Goal: Information Seeking & Learning: Find specific fact

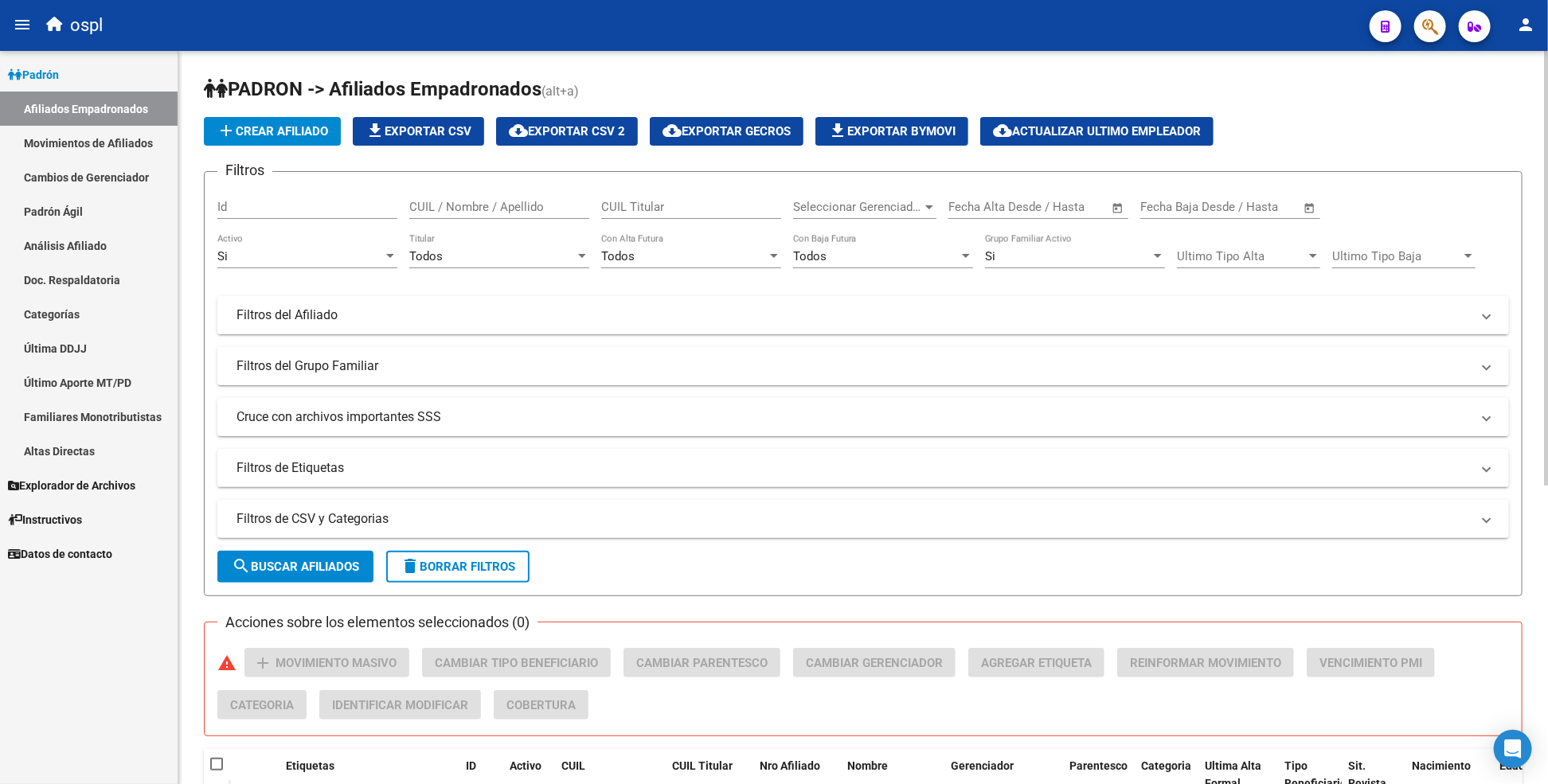
click at [1019, 54] on div "PADRON -> Afiliados Empadronados (alt+a) add Crear Afiliado file_download Expor…" at bounding box center [863, 665] width 1369 height 1227
click at [774, 82] on h1 "PADRON -> Afiliados Empadronados (alt+a)" at bounding box center [863, 90] width 1318 height 28
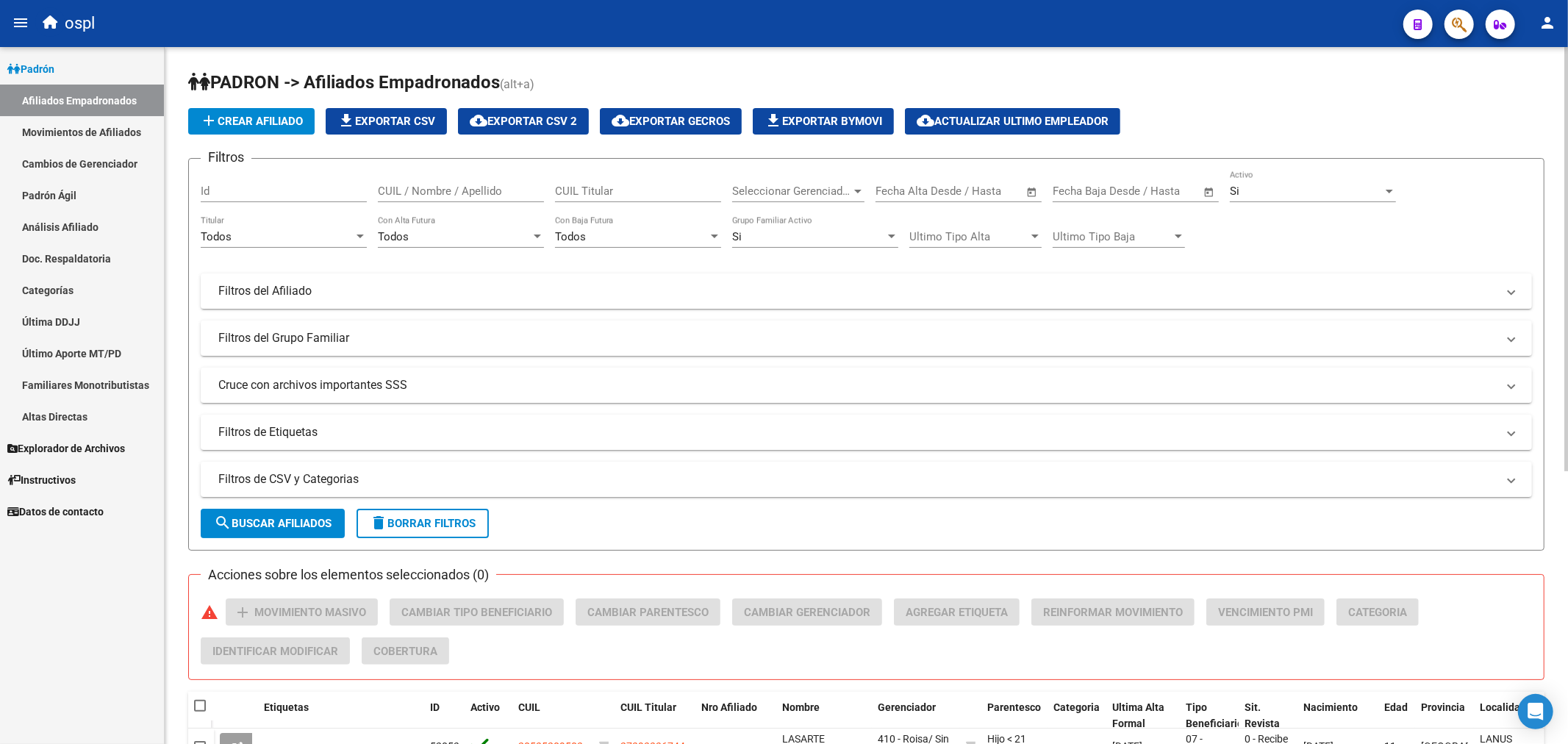
click at [635, 181] on div "CUIL Titular" at bounding box center [638, 186] width 166 height 32
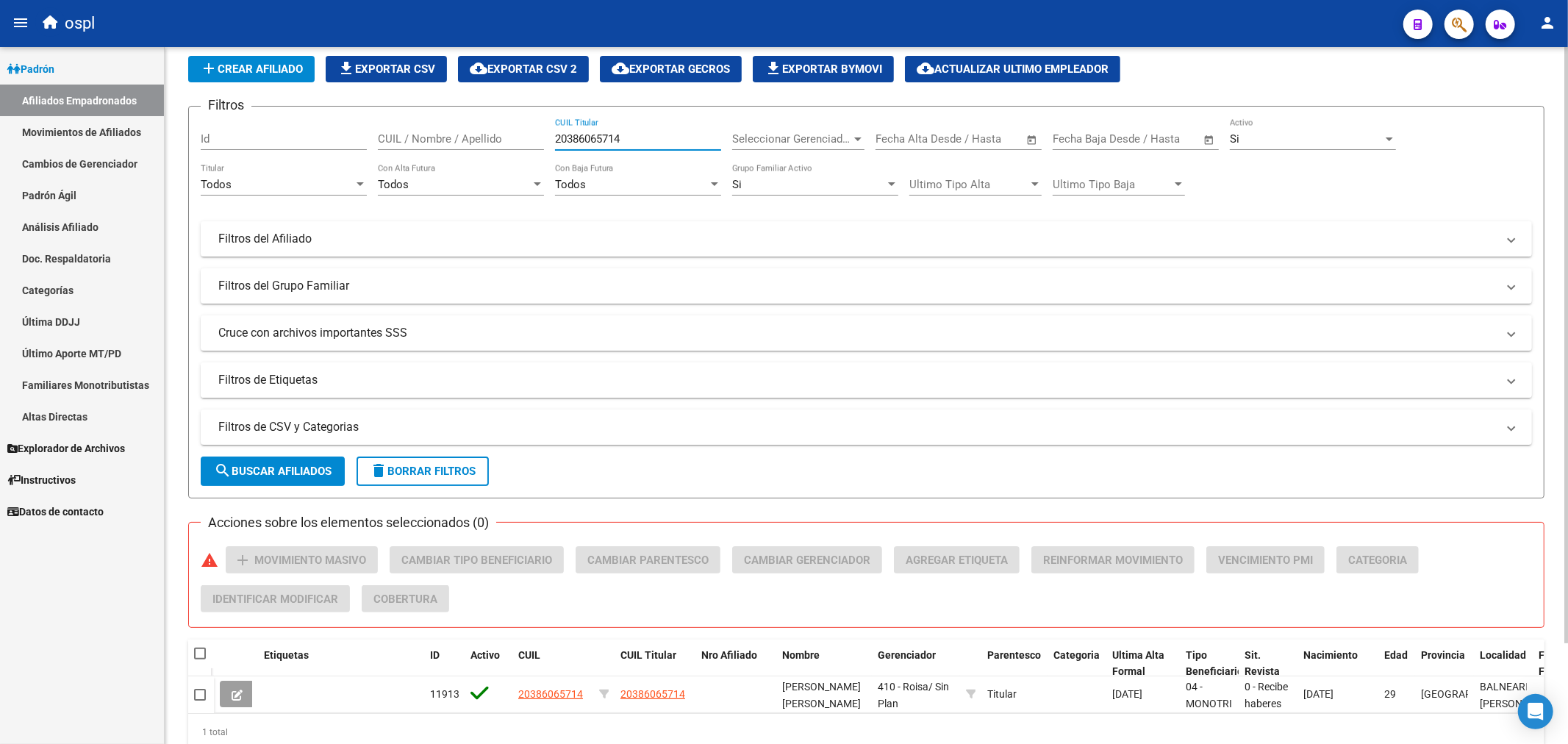
scroll to position [117, 0]
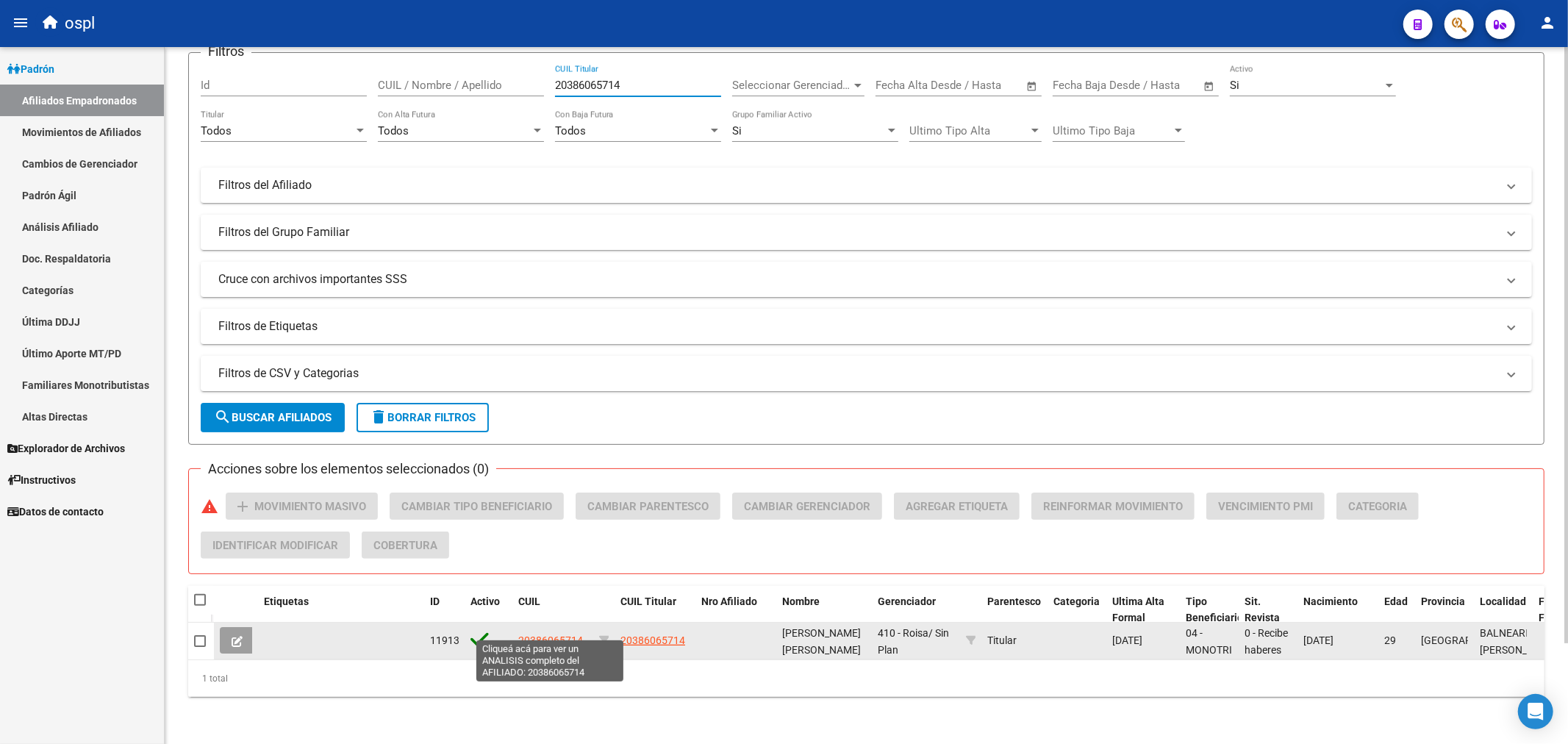
type input "20386065714"
click at [561, 622] on datatable-body-cell "20386065714" at bounding box center [552, 640] width 81 height 36
click at [558, 634] on span "20386065714" at bounding box center [551, 640] width 65 height 12
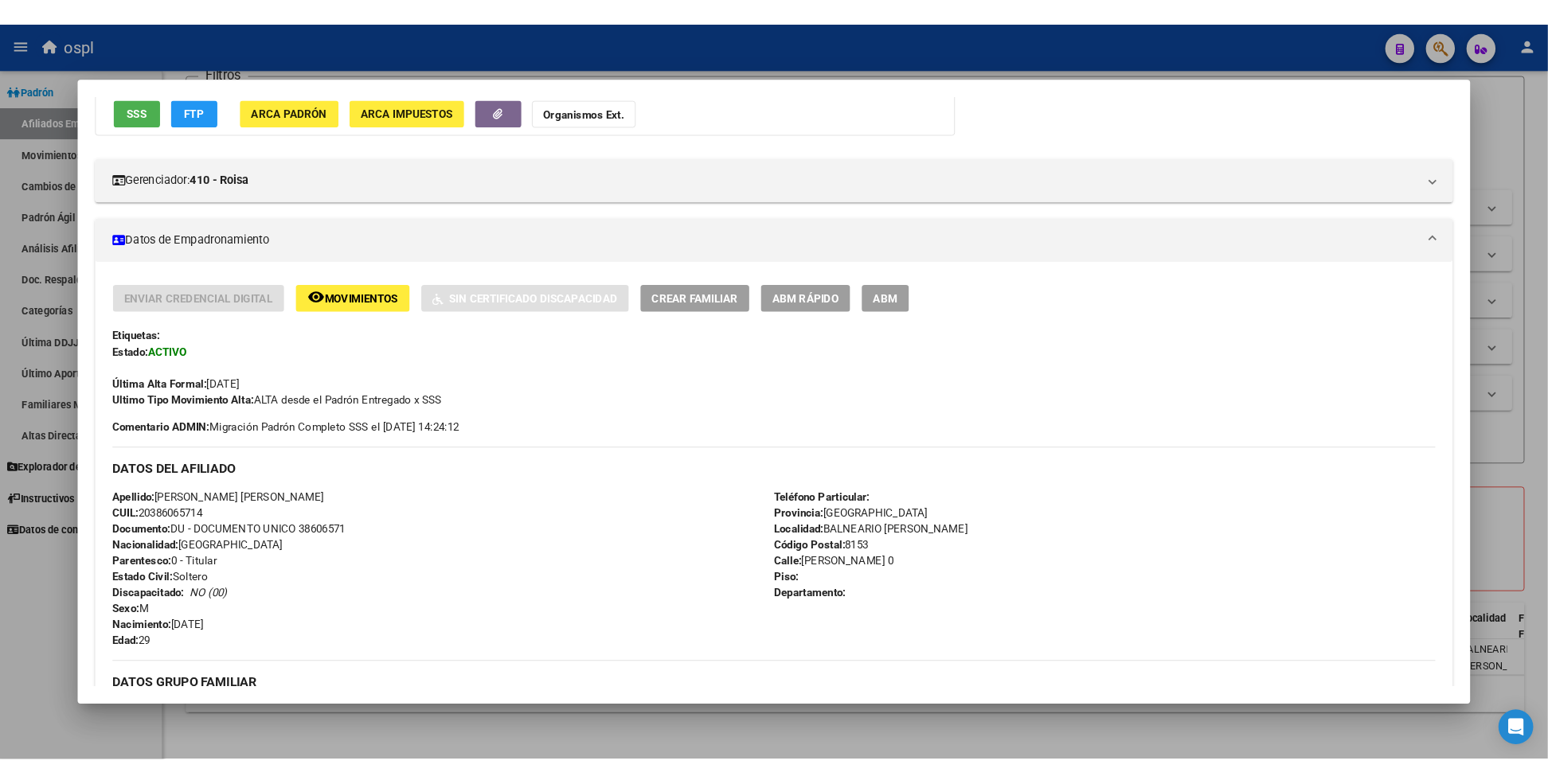
scroll to position [143, 0]
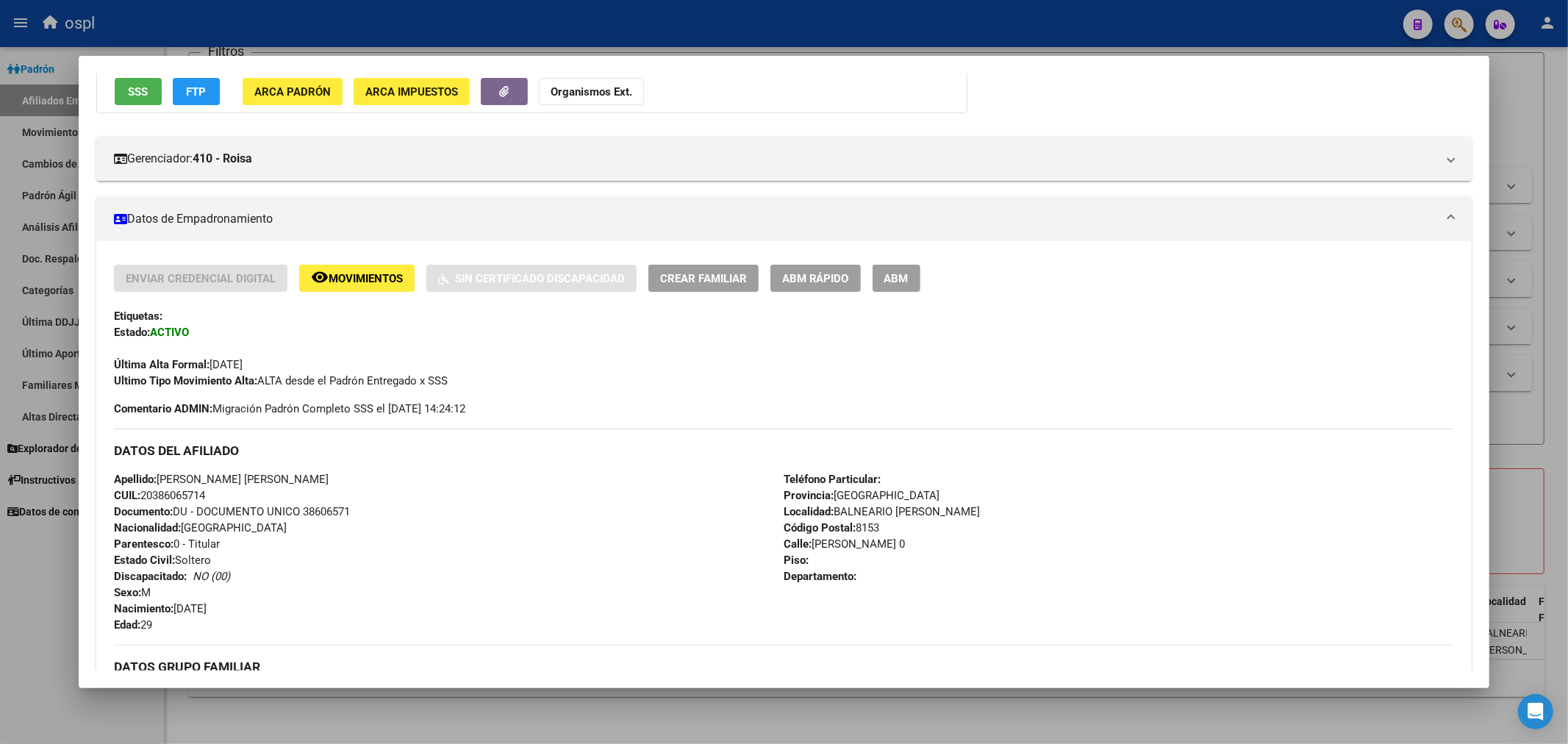
click at [173, 498] on span "CUIL: 20386065714" at bounding box center [159, 495] width 91 height 13
copy span "20386065714"
click at [770, 96] on div "Datos Personales y Afiliatorios según Entes Externos: SSS FTP ARCA Padrón ARCA …" at bounding box center [532, 67] width 871 height 91
click at [1428, 133] on div at bounding box center [784, 372] width 1568 height 744
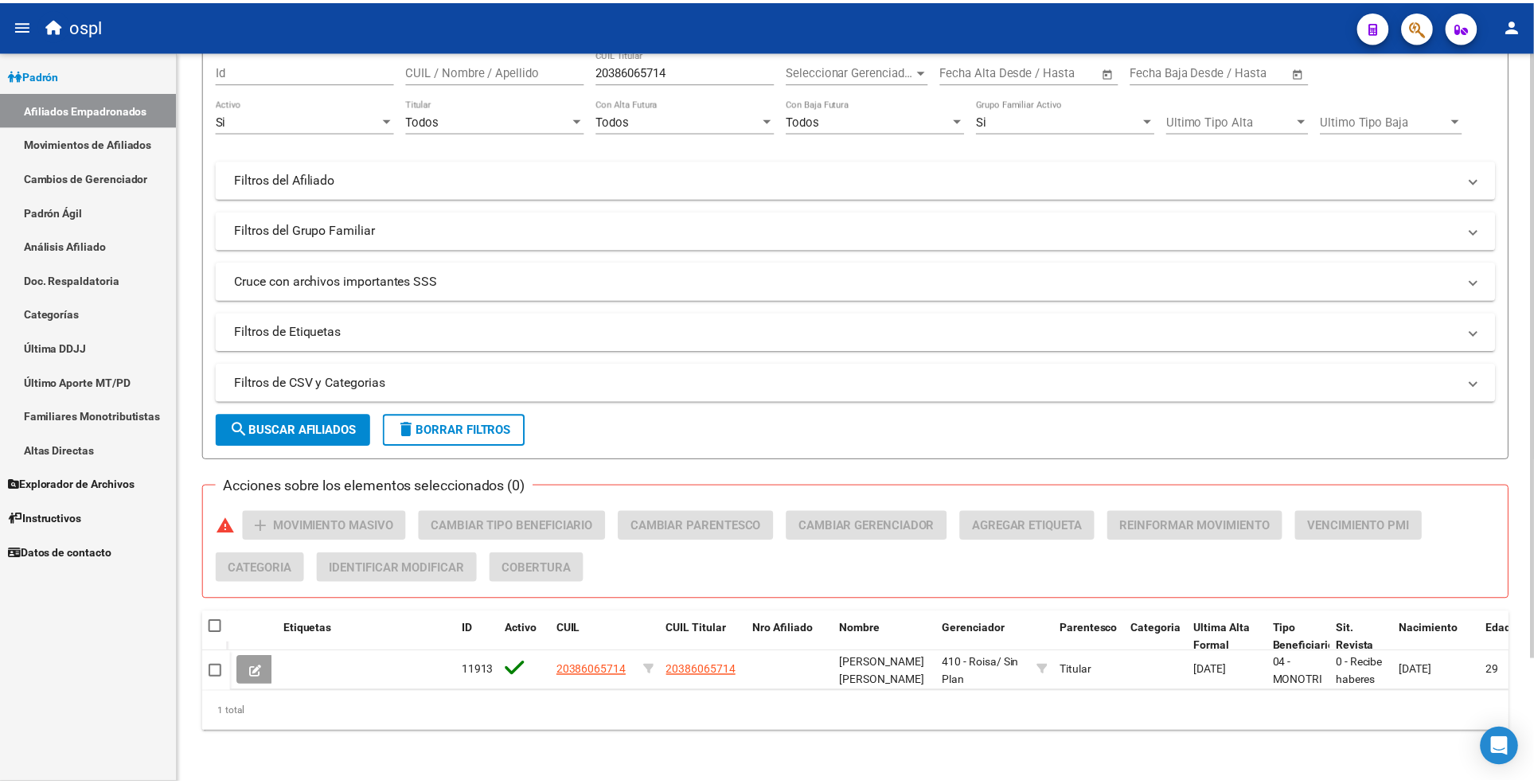
scroll to position [148, 0]
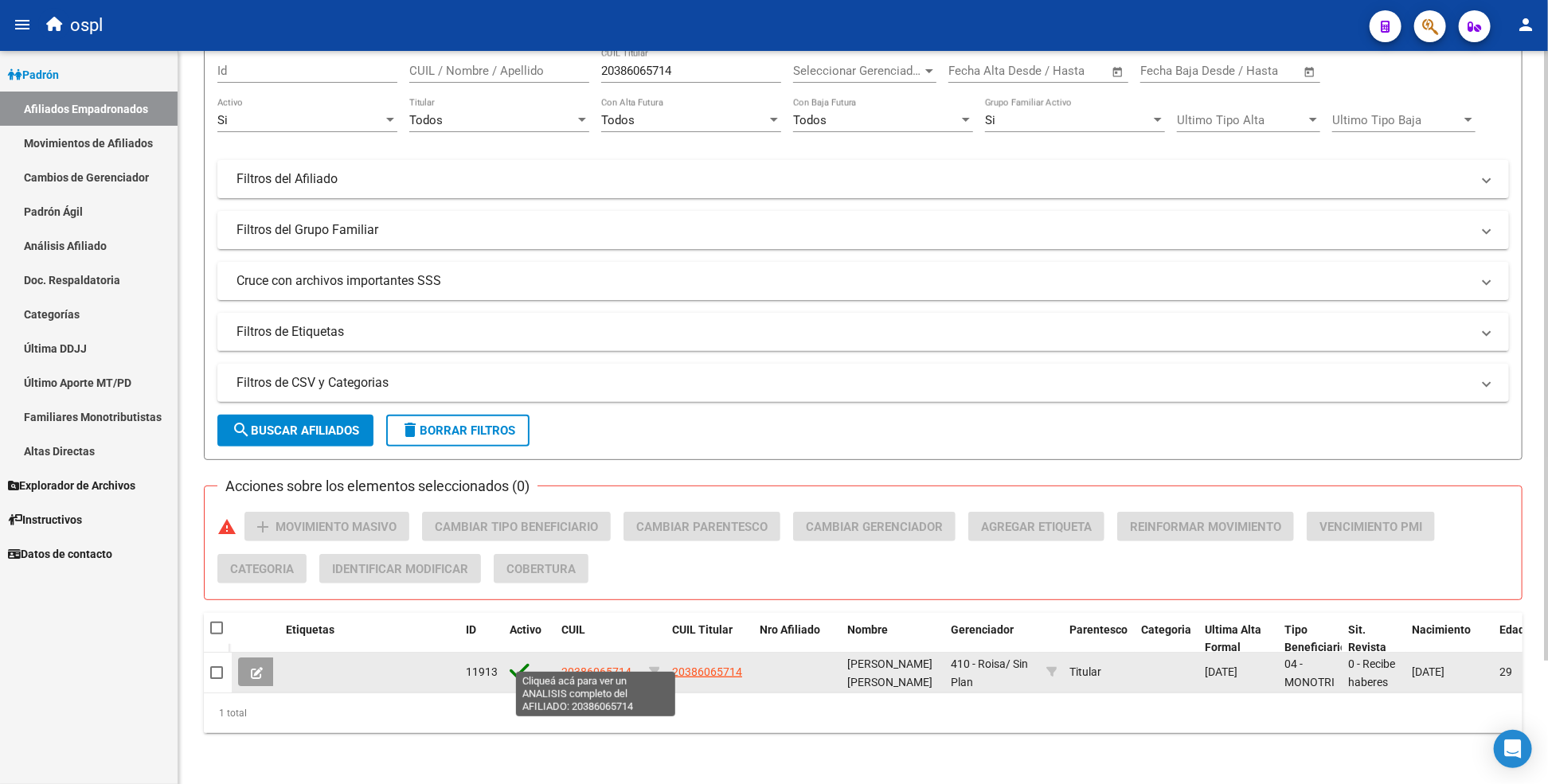
click at [594, 665] on span "20386065714" at bounding box center [597, 671] width 70 height 13
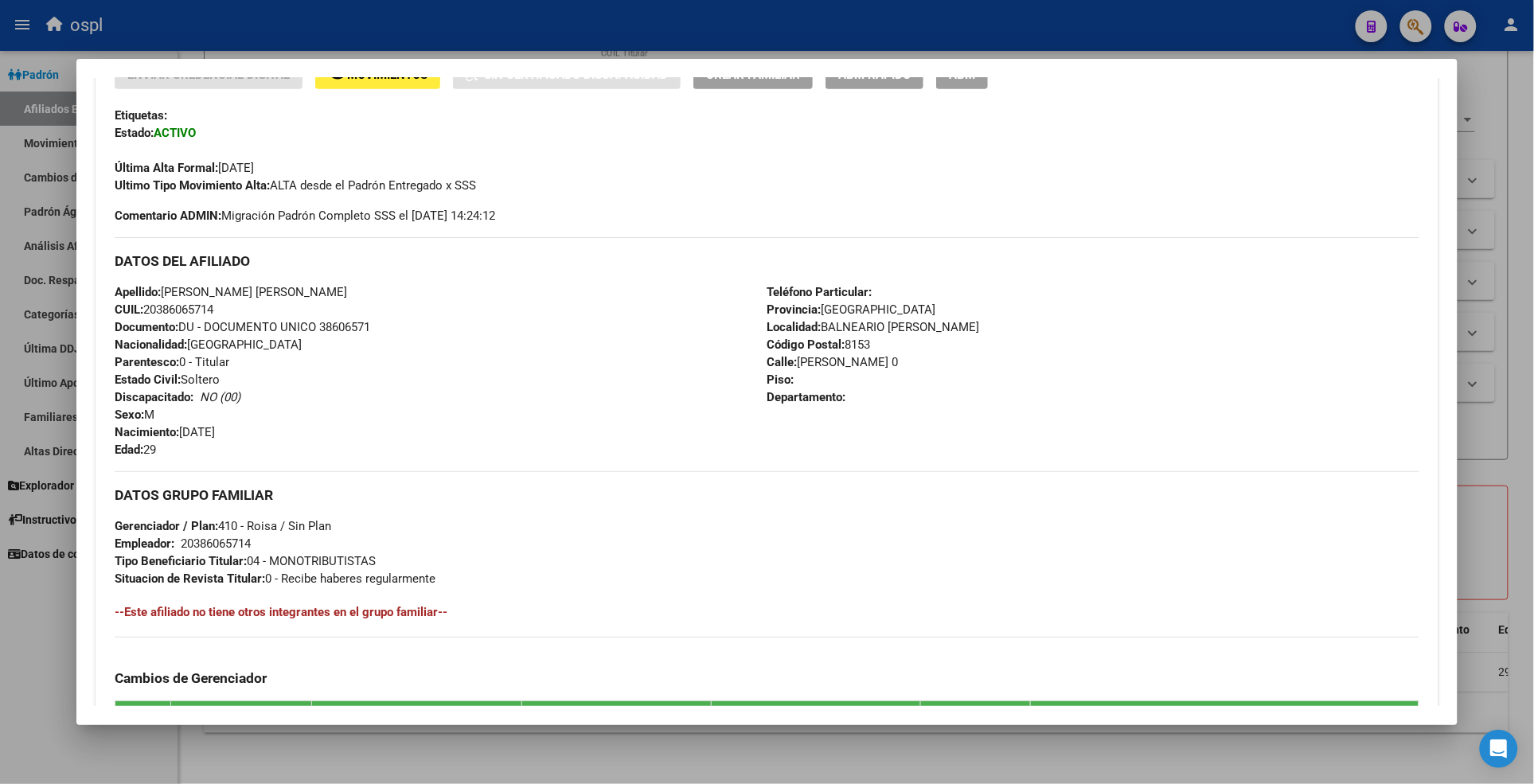
scroll to position [337, 0]
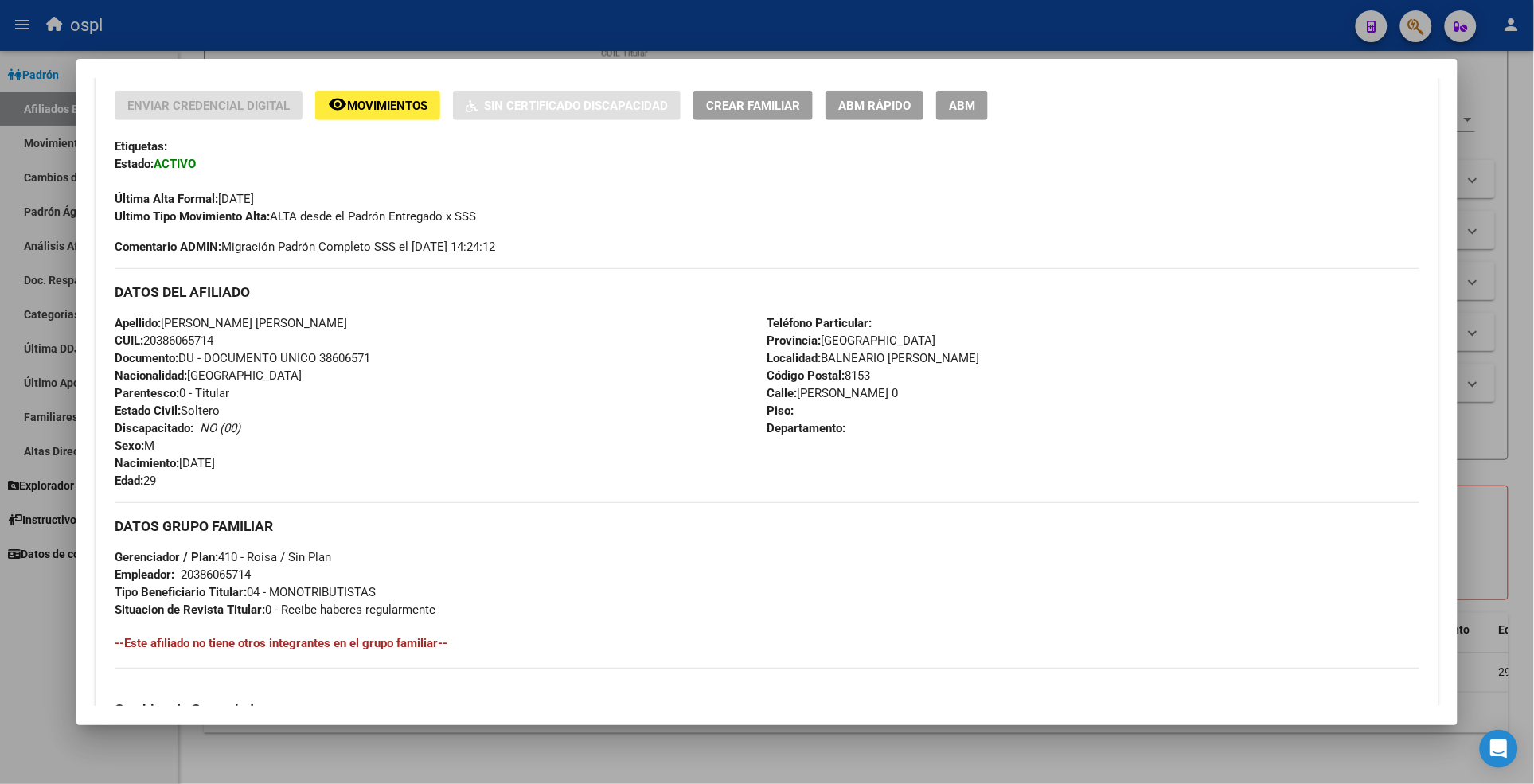
click at [178, 343] on span "CUIL: 20386065714" at bounding box center [163, 341] width 98 height 14
copy span "20386065714"
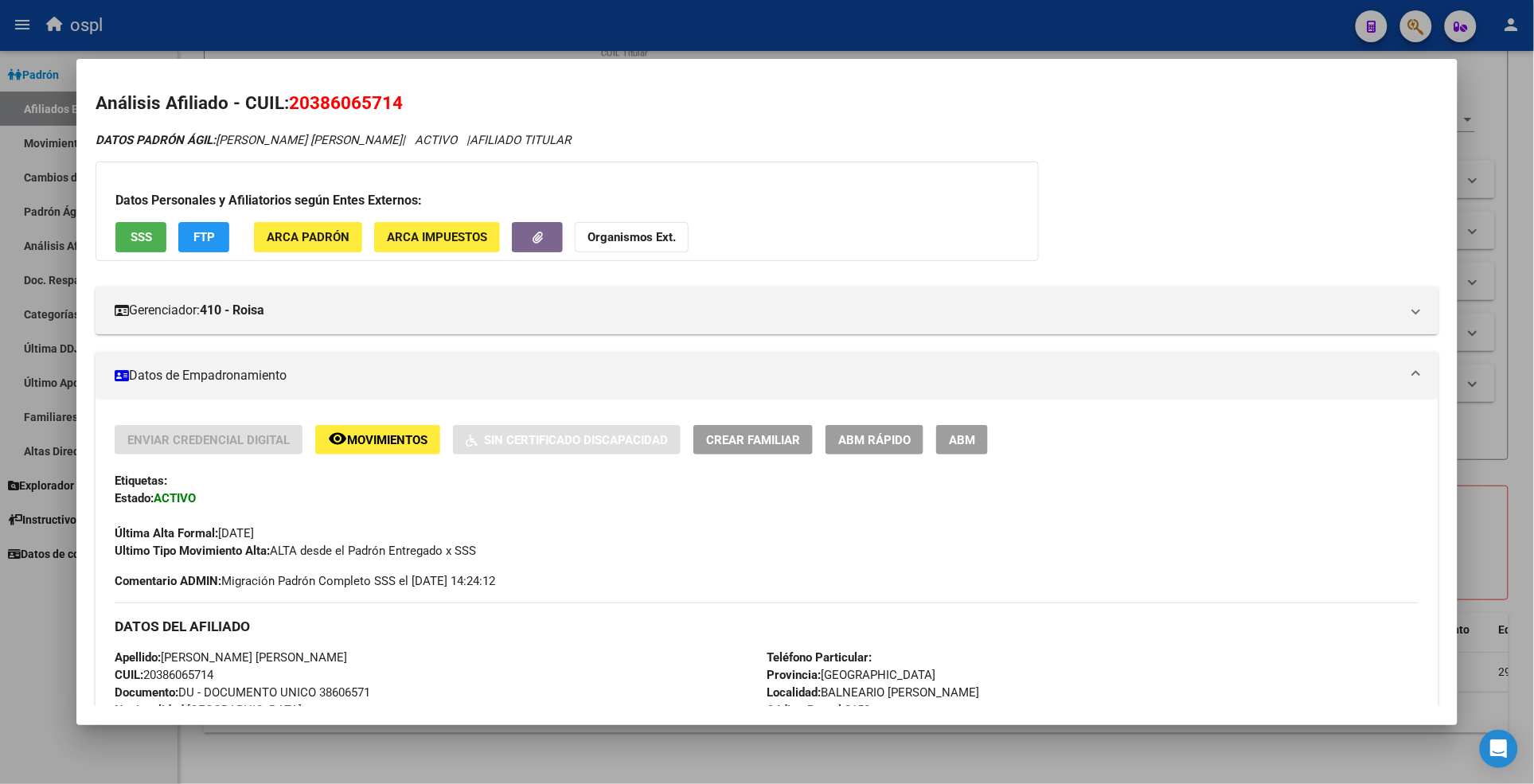
scroll to position [0, 0]
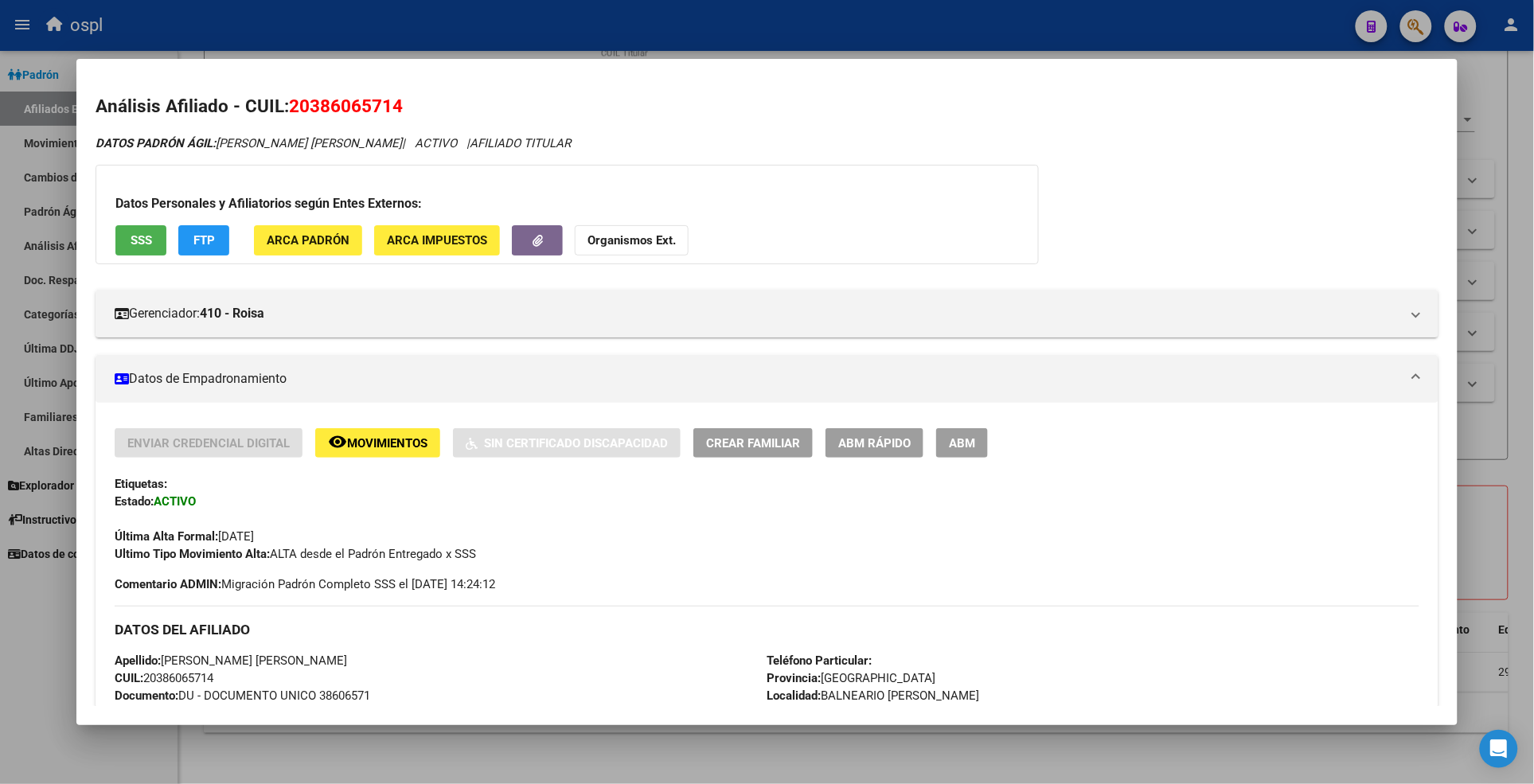
click at [141, 242] on span "SSS" at bounding box center [142, 242] width 22 height 14
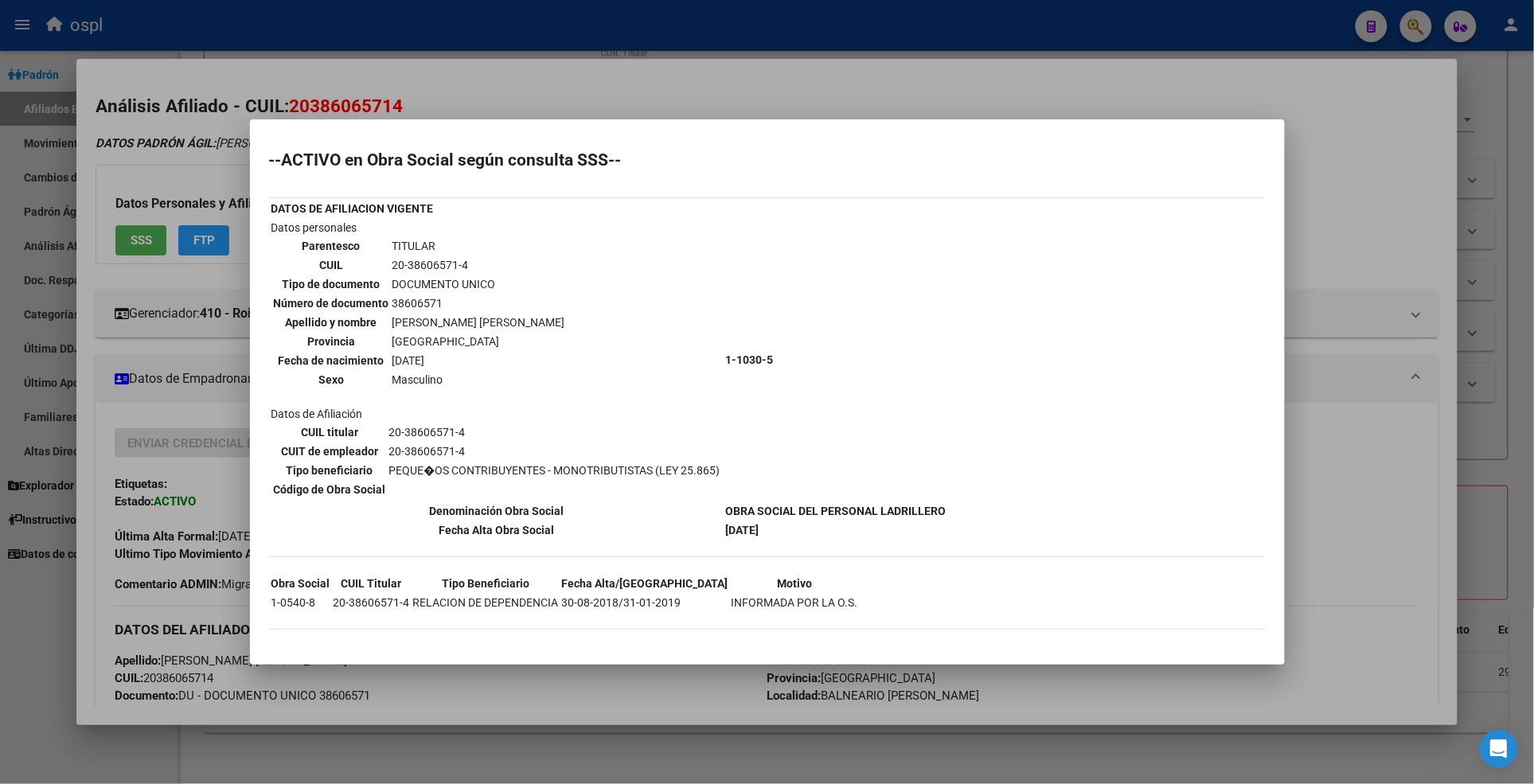
drag, startPoint x: 671, startPoint y: 77, endPoint x: 675, endPoint y: 58, distance: 19.4
click at [671, 77] on div at bounding box center [767, 392] width 1534 height 784
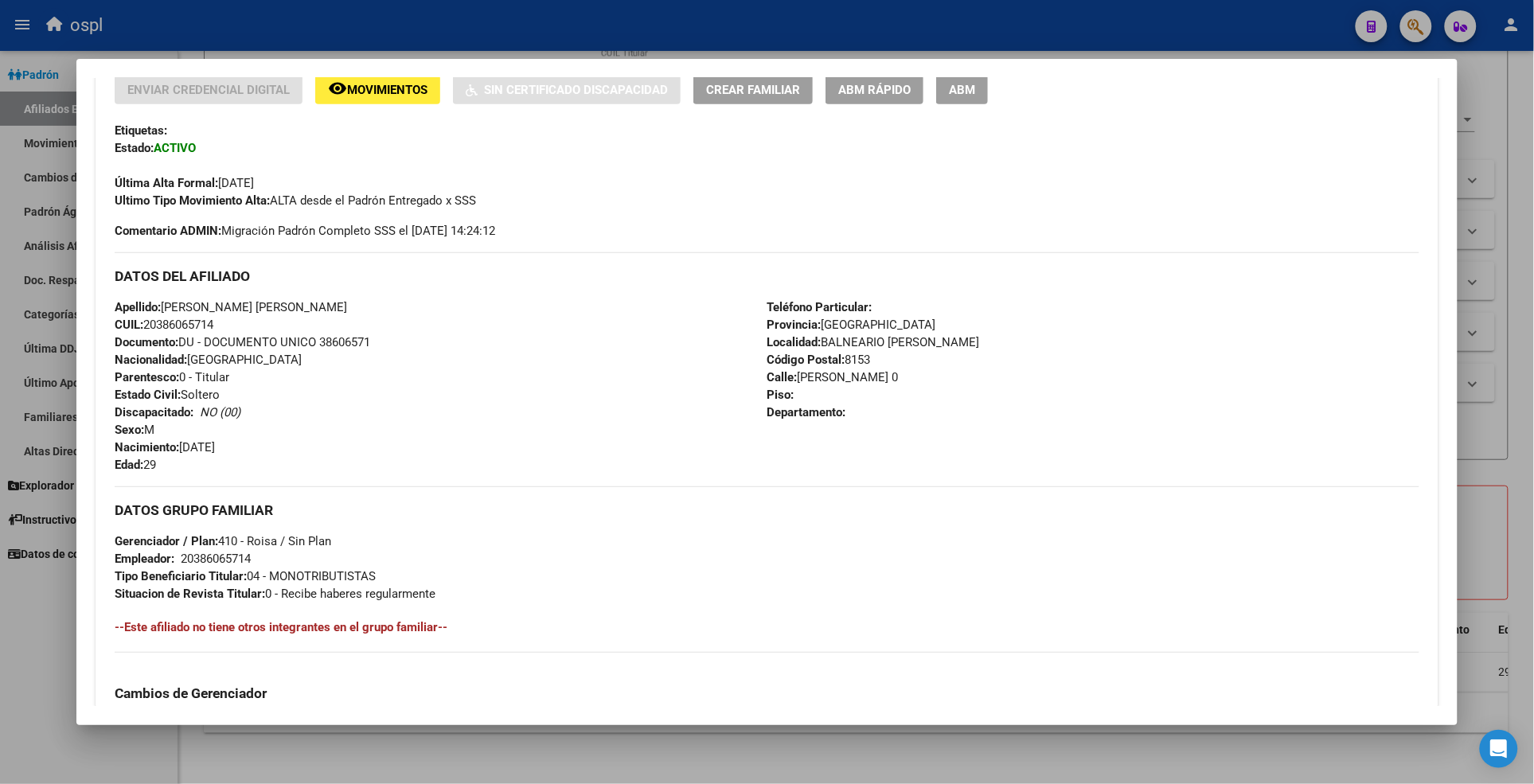
scroll to position [868, 0]
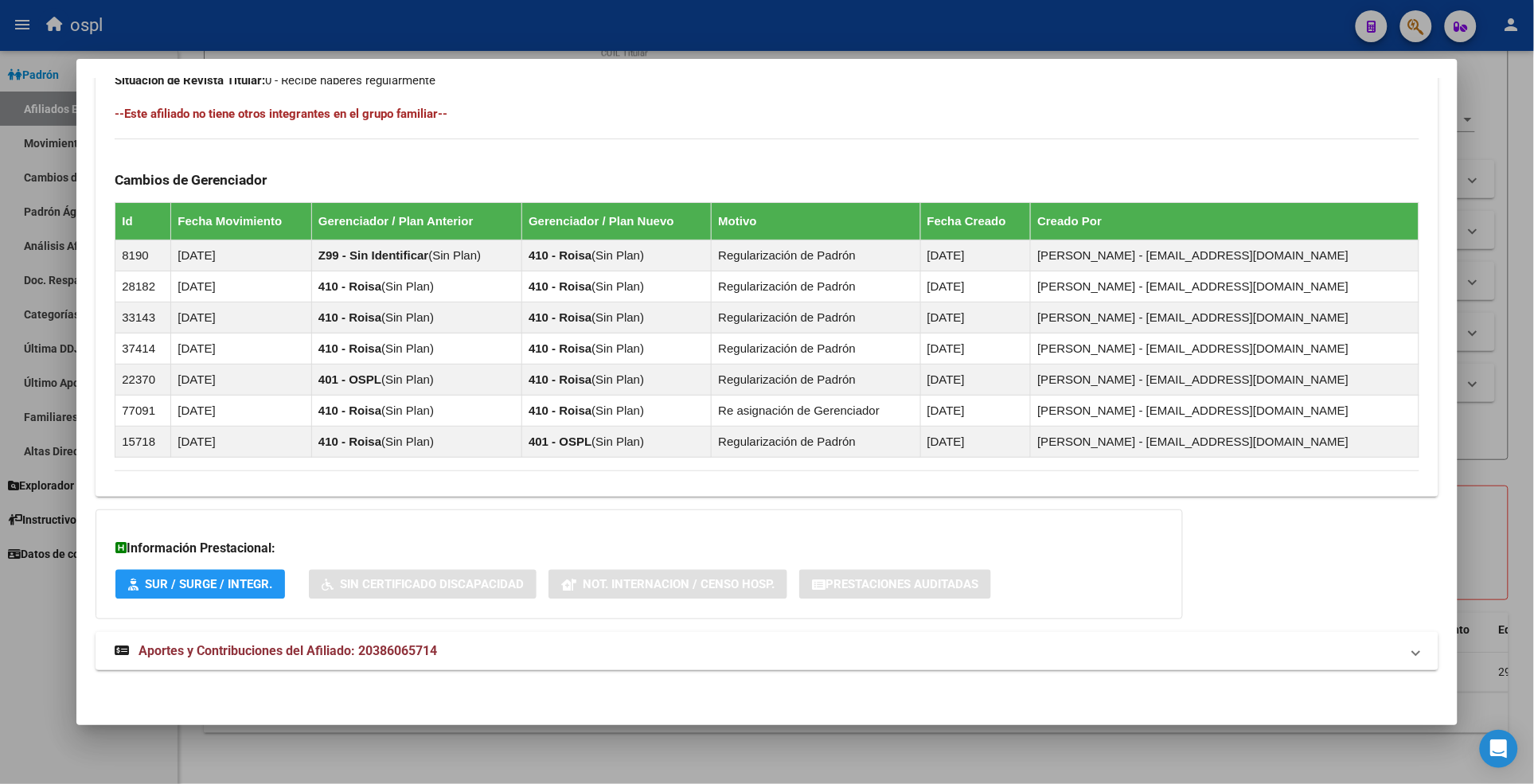
click at [1024, 89] on div "DATOS GRUPO FAMILIAR Gerenciador / Plan: 410 - Roisa / Sin Plan Empleador: 2038…" at bounding box center [766, 215] width 1303 height 485
